Goal: Task Accomplishment & Management: Use online tool/utility

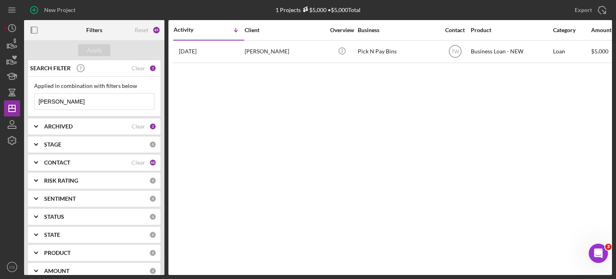
click at [69, 106] on input "[PERSON_NAME]" at bounding box center [95, 102] width 120 height 16
drag, startPoint x: 69, startPoint y: 106, endPoint x: 21, endPoint y: 102, distance: 48.3
click at [21, 104] on div "New Project 1 Projects $5,000 • $5,000 Total [PERSON_NAME] Export Icon/Export F…" at bounding box center [308, 137] width 608 height 275
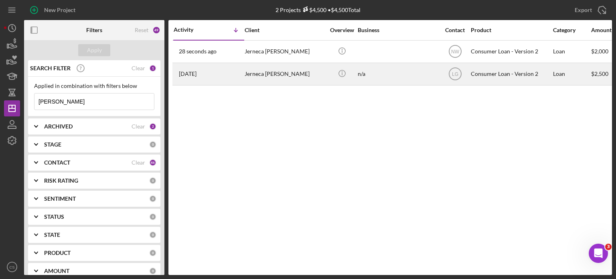
type input "[PERSON_NAME]"
click at [193, 73] on time "[DATE]" at bounding box center [188, 74] width 18 height 6
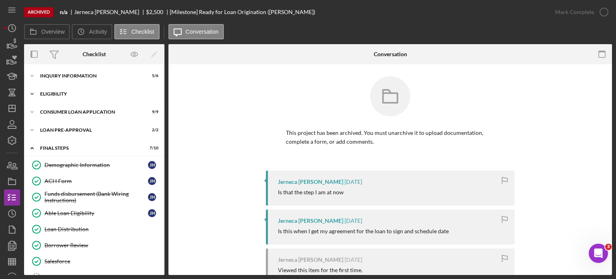
click at [33, 94] on icon "Icon/Expander" at bounding box center [32, 94] width 16 height 16
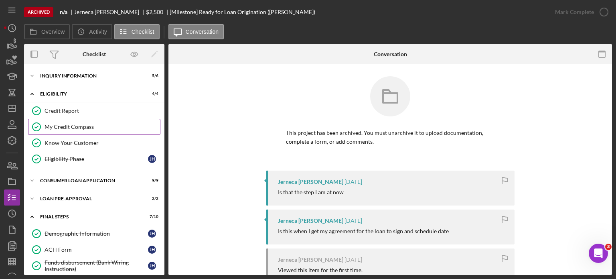
click at [59, 128] on div "My Credit Compass" at bounding box center [103, 127] width 116 height 6
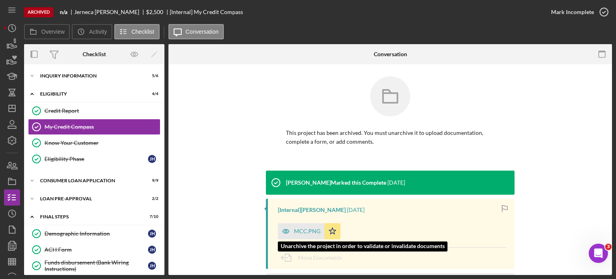
click at [295, 232] on div "MCC.PNG" at bounding box center [307, 231] width 26 height 6
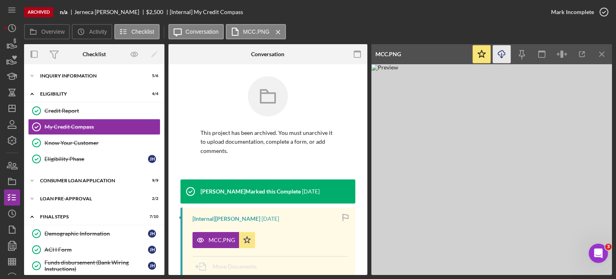
click at [502, 55] on icon "Icon/Download" at bounding box center [502, 54] width 18 height 18
click at [502, 55] on line "button" at bounding box center [502, 55] width 0 height 4
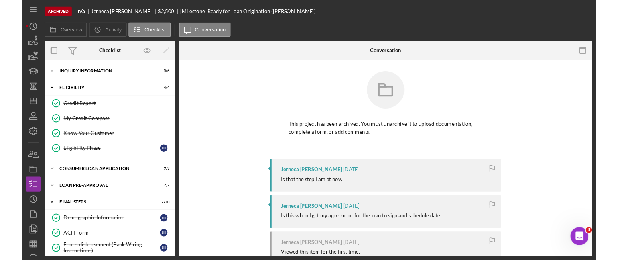
scroll to position [134, 0]
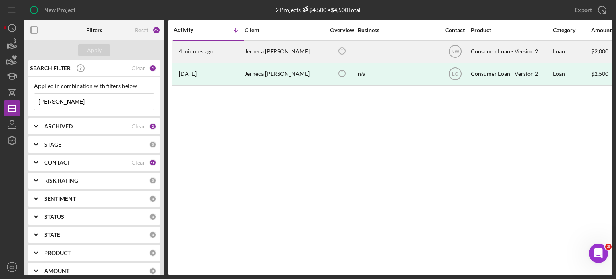
click at [191, 48] on time "4 minutes ago" at bounding box center [196, 51] width 35 height 6
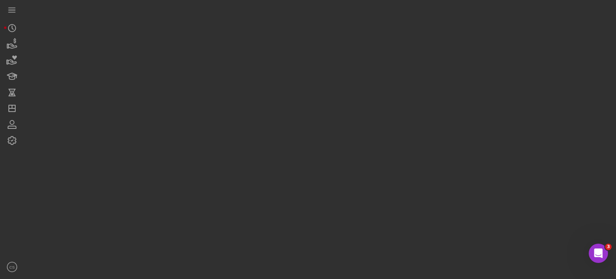
click at [191, 48] on div at bounding box center [318, 137] width 588 height 275
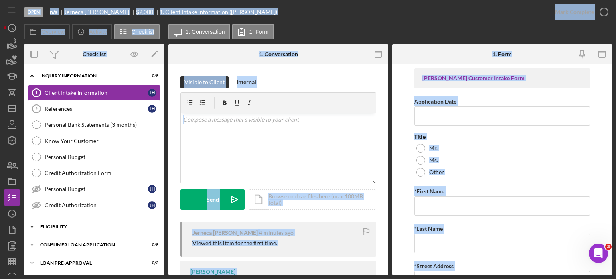
click at [32, 226] on polyline at bounding box center [32, 227] width 2 height 2
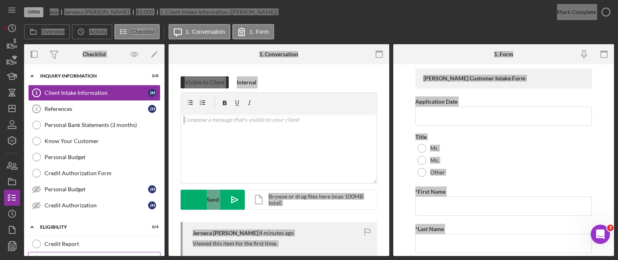
scroll to position [40, 0]
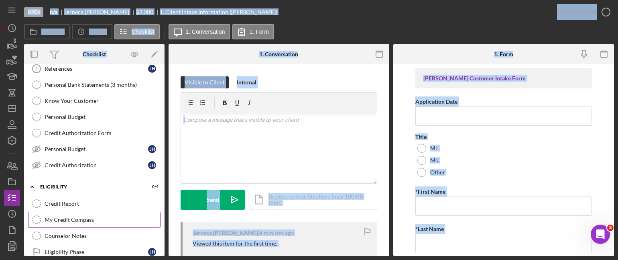
click at [79, 219] on div "My Credit Compass" at bounding box center [103, 219] width 116 height 6
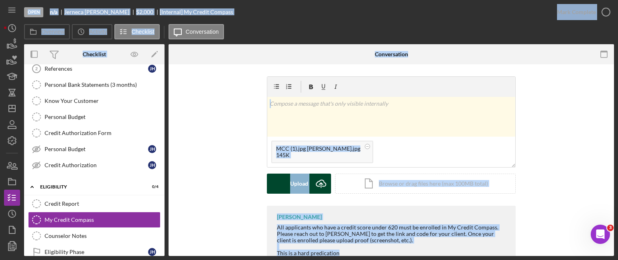
click at [322, 184] on icon "Icon/Upload" at bounding box center [321, 183] width 20 height 20
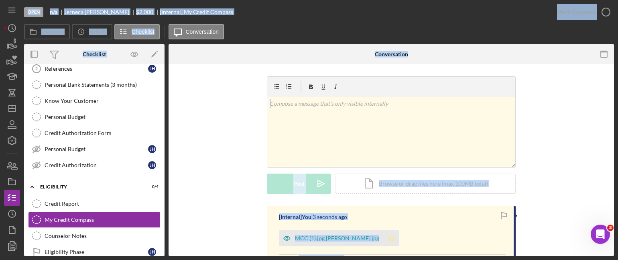
click at [384, 238] on icon "Icon/Star" at bounding box center [391, 238] width 16 height 16
click at [557, 95] on div "v Color teal Color pink Remove color Add row above Add row below Add column bef…" at bounding box center [391, 140] width 421 height 129
click at [603, 13] on icon "button" at bounding box center [606, 12] width 20 height 20
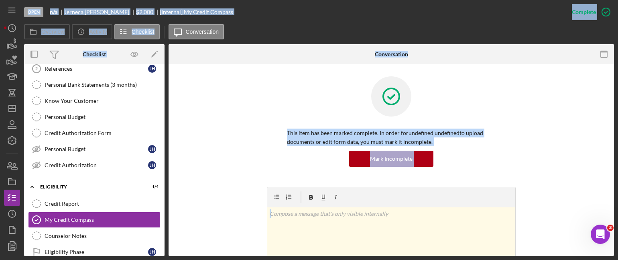
scroll to position [201, 0]
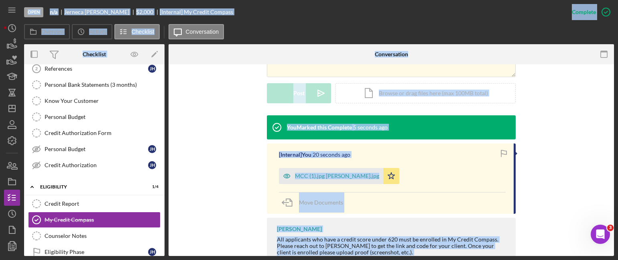
click at [230, 185] on div "You Marked this Complete 5 seconds ago [Internal] You 20 seconds ago MCC (1).jp…" at bounding box center [391, 198] width 421 height 167
